Goal: Use online tool/utility: Utilize a website feature to perform a specific function

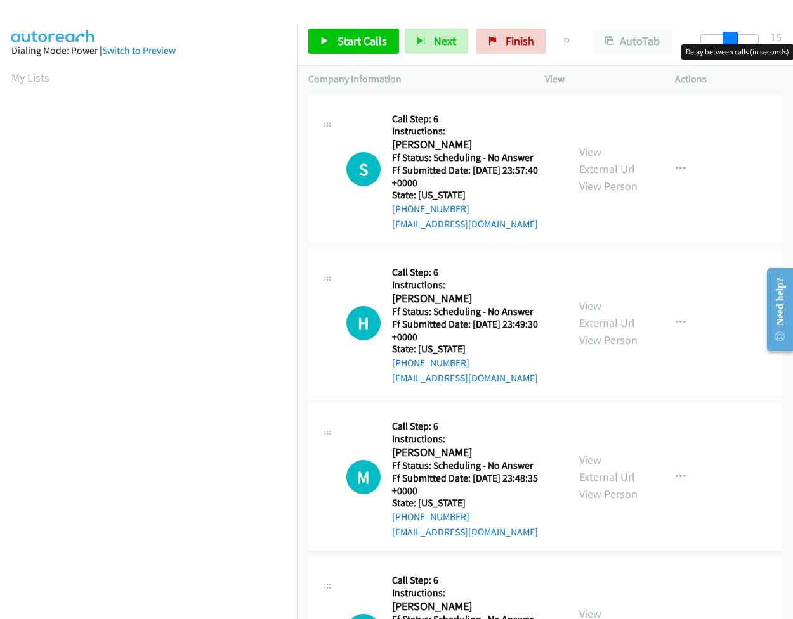
drag, startPoint x: 710, startPoint y: 41, endPoint x: 739, endPoint y: 46, distance: 29.7
click at [739, 46] on body "Start Calls Pause Next Finish Paused AutoTab AutoTab 15 Company Information Inf…" at bounding box center [396, 30] width 793 height 60
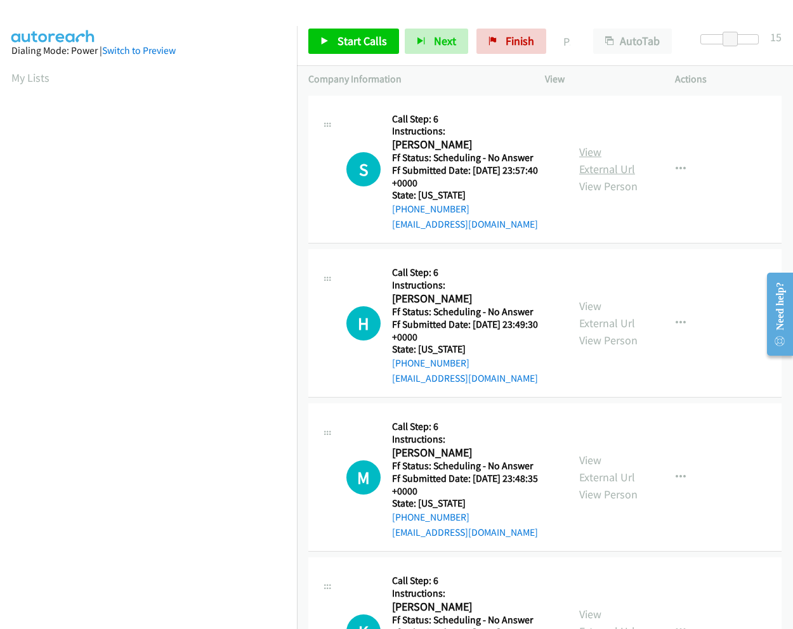
click at [588, 153] on link "View External Url" at bounding box center [607, 161] width 56 height 32
click at [357, 50] on link "Start Calls" at bounding box center [353, 41] width 91 height 25
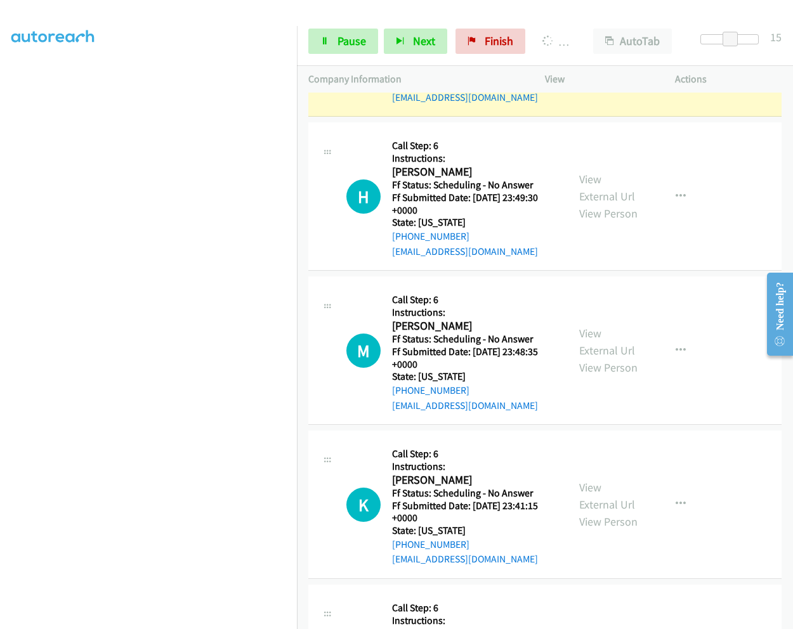
scroll to position [190, 0]
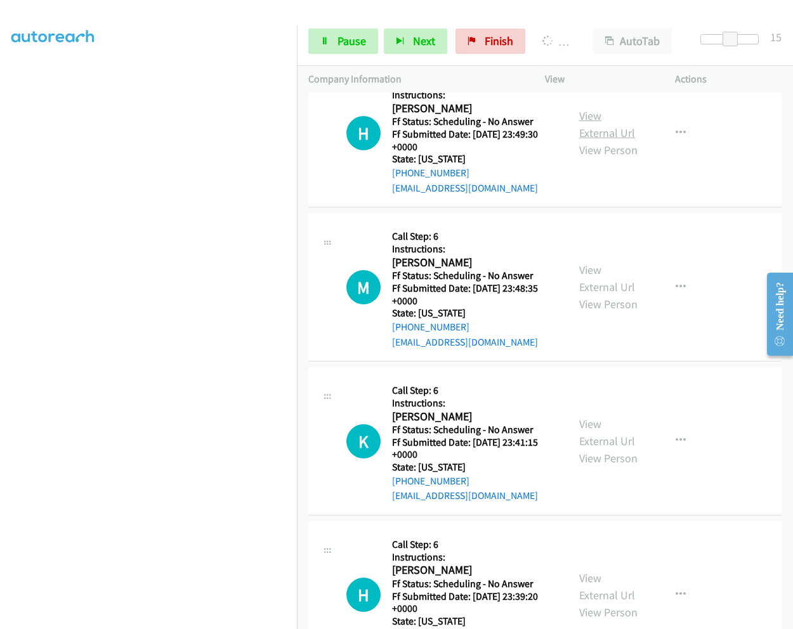
click at [585, 121] on link "View External Url" at bounding box center [607, 124] width 56 height 32
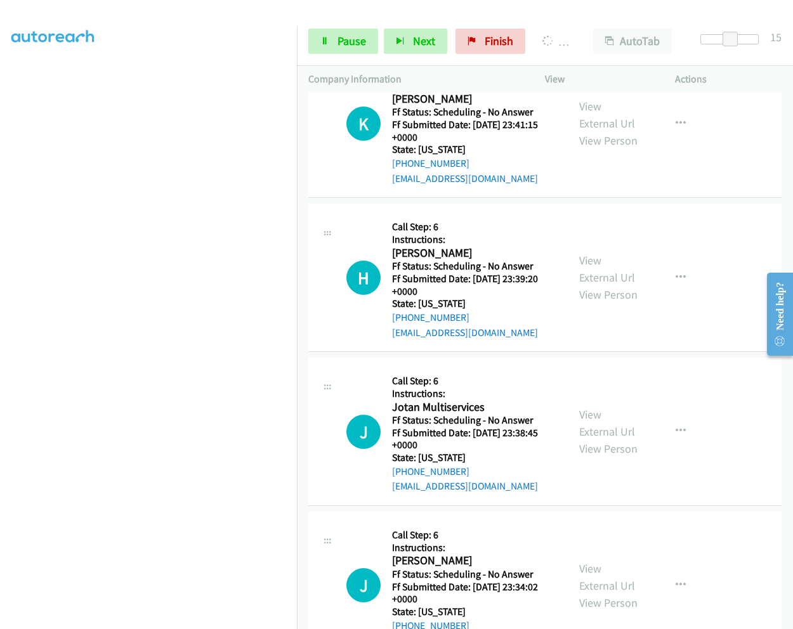
scroll to position [589, 0]
drag, startPoint x: 571, startPoint y: 113, endPoint x: 584, endPoint y: 108, distance: 13.7
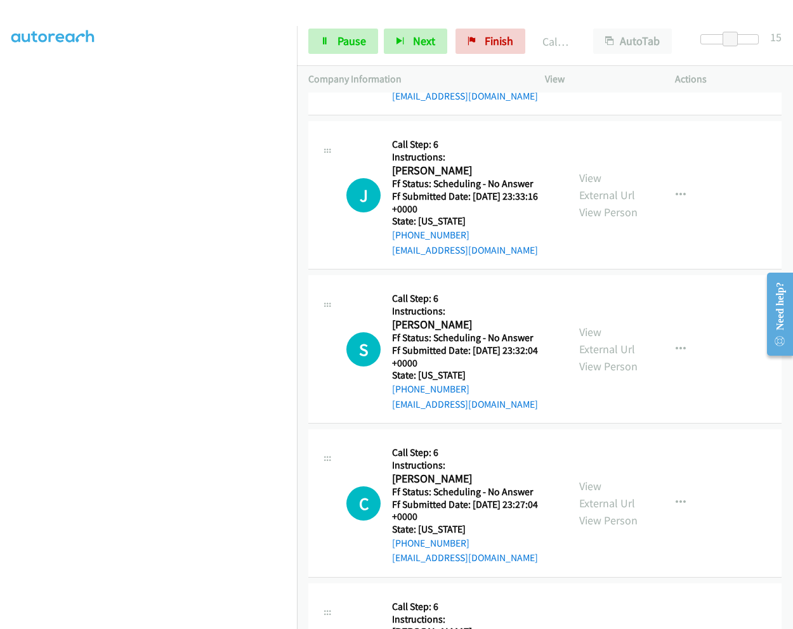
scroll to position [1278, 0]
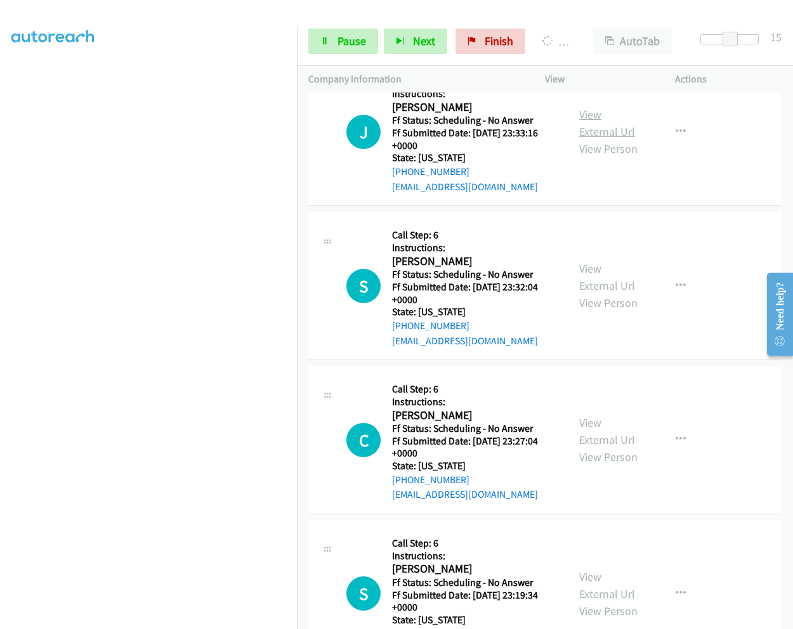
click at [587, 115] on link "View External Url" at bounding box center [607, 123] width 56 height 32
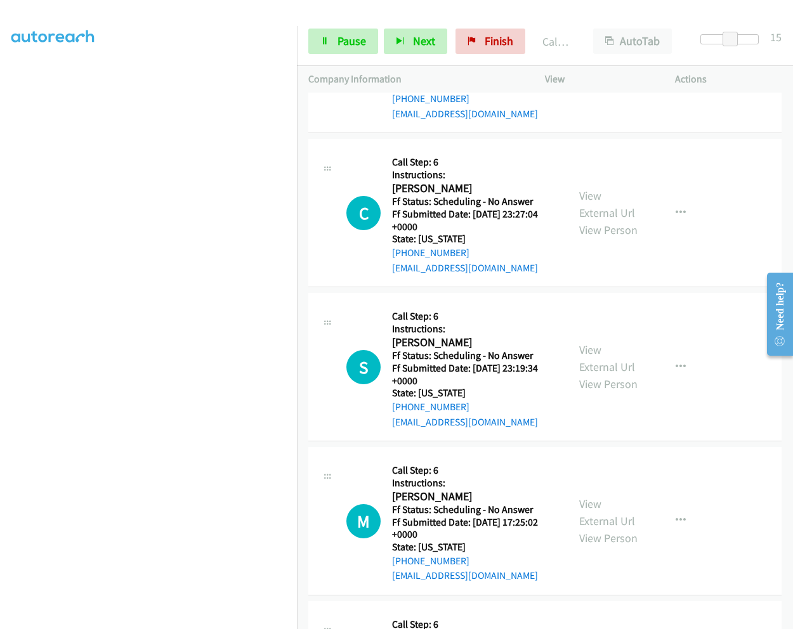
scroll to position [1622, 0]
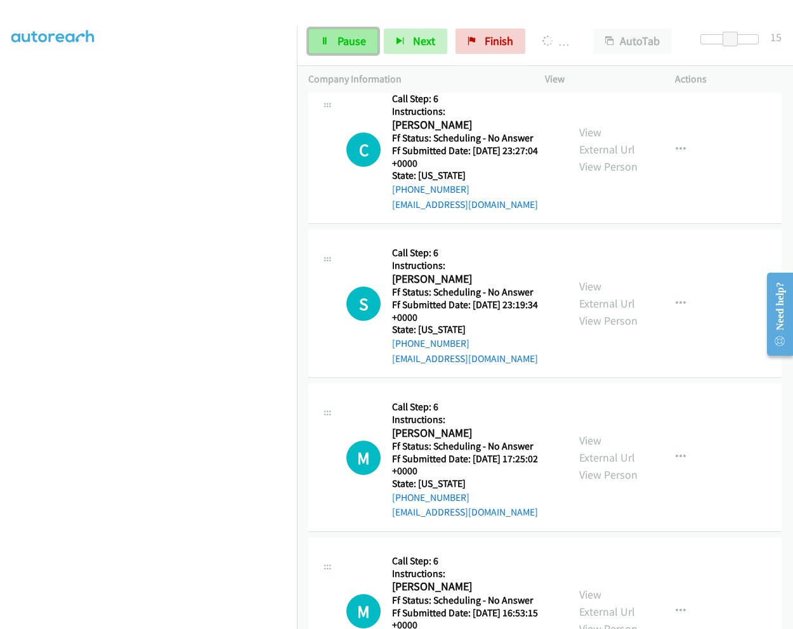
click at [330, 43] on link "Pause" at bounding box center [343, 41] width 70 height 25
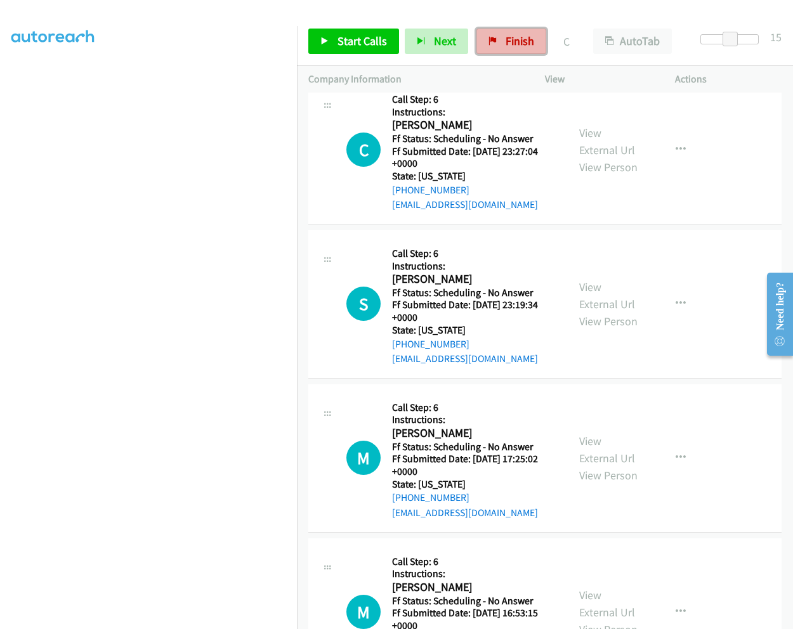
click at [529, 40] on span "Finish" at bounding box center [519, 41] width 29 height 15
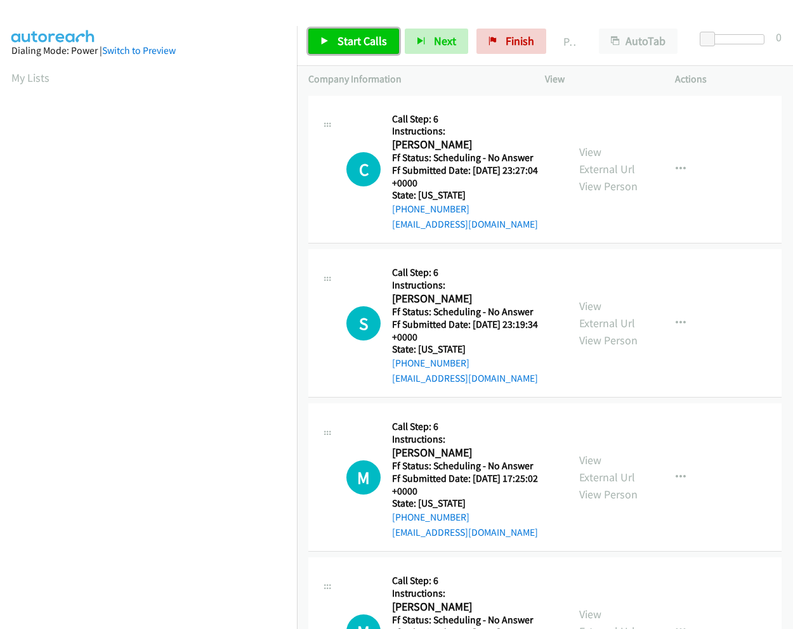
click at [364, 40] on span "Start Calls" at bounding box center [361, 41] width 49 height 15
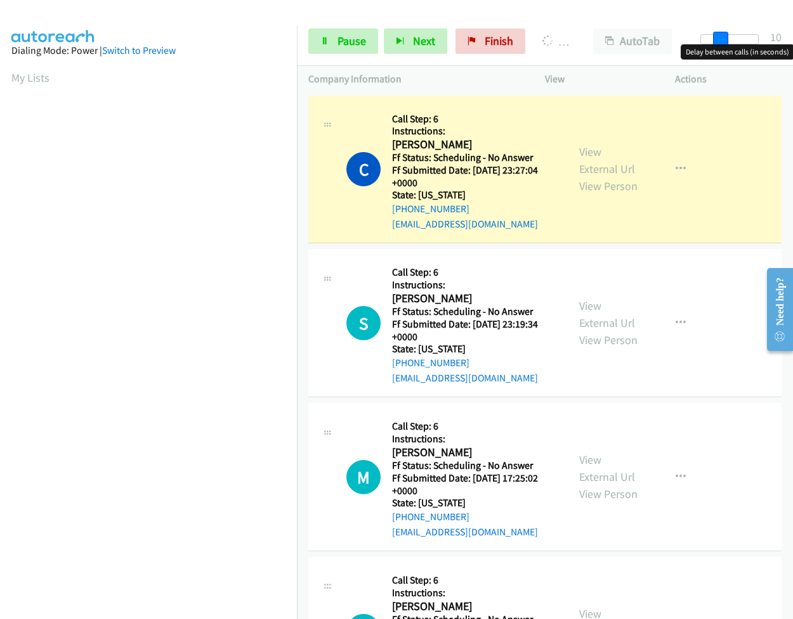
drag, startPoint x: 710, startPoint y: 37, endPoint x: 730, endPoint y: 40, distance: 19.9
click at [730, 40] on div at bounding box center [729, 39] width 58 height 10
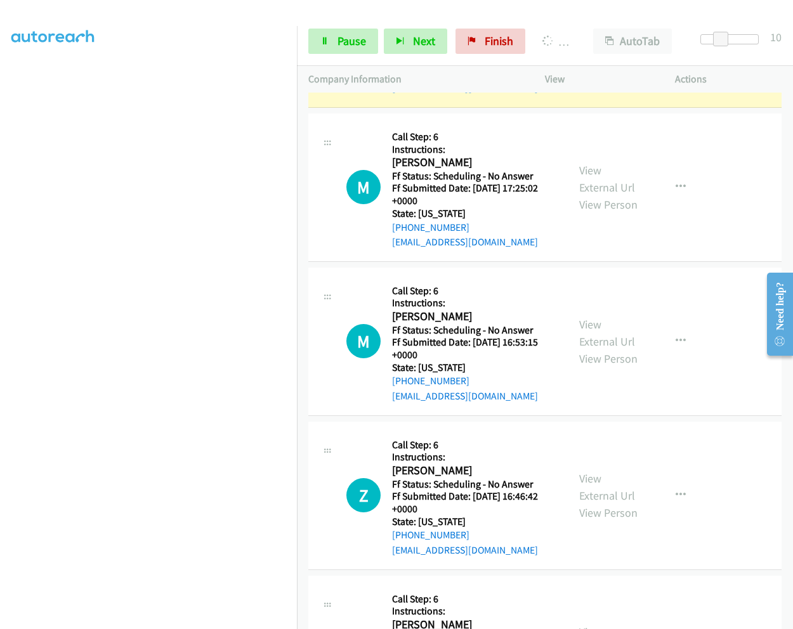
scroll to position [380, 0]
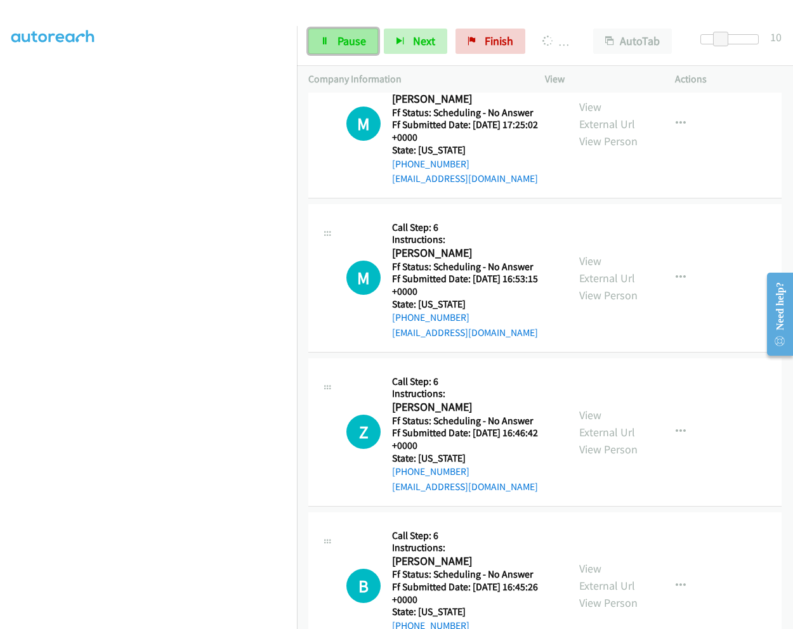
click at [340, 43] on span "Pause" at bounding box center [351, 41] width 29 height 15
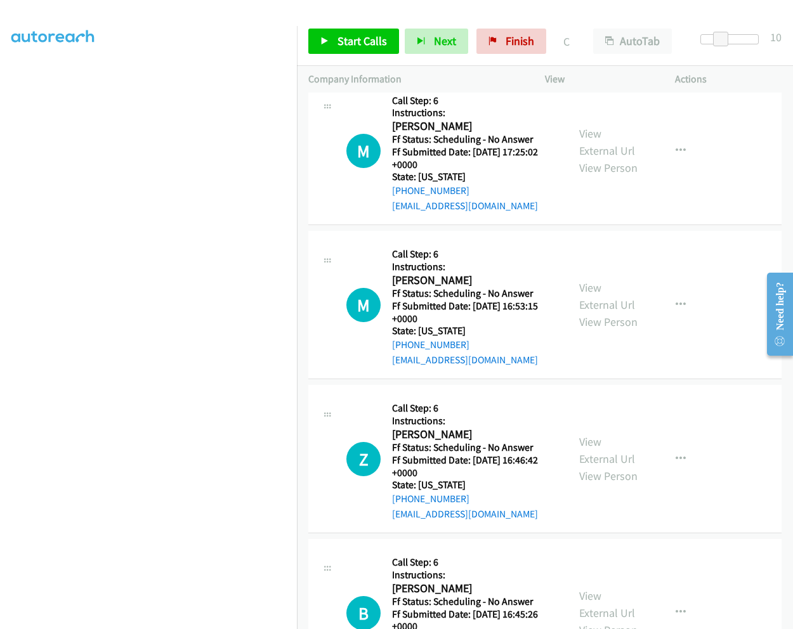
scroll to position [408, 0]
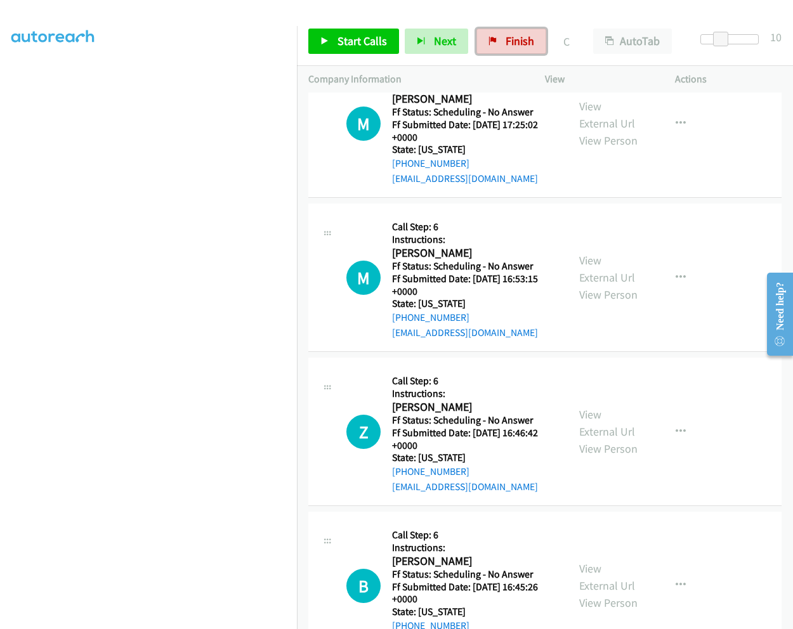
click at [505, 46] on span "Finish" at bounding box center [519, 41] width 29 height 15
